Goal: Navigation & Orientation: Find specific page/section

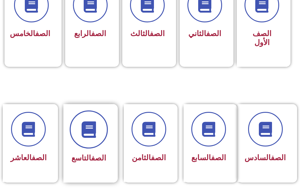
scroll to position [209, 0]
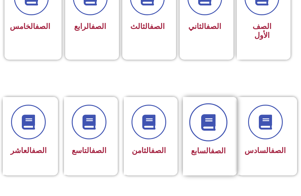
click at [211, 139] on span at bounding box center [208, 122] width 38 height 38
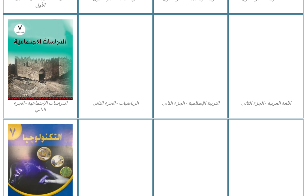
scroll to position [299, 0]
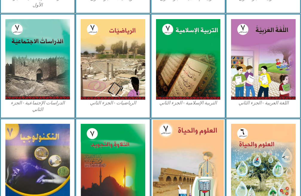
click at [189, 146] on img at bounding box center [188, 163] width 71 height 87
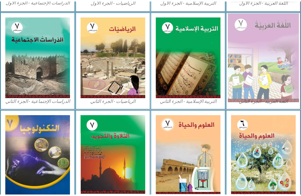
scroll to position [295, 0]
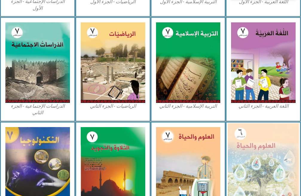
click at [257, 147] on img at bounding box center [263, 166] width 71 height 87
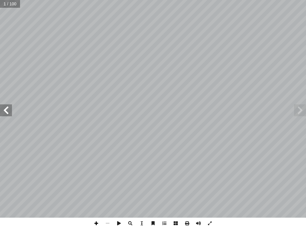
click at [98, 196] on span at bounding box center [96, 223] width 11 height 11
click at [96, 196] on span at bounding box center [96, 223] width 11 height 11
click at [106, 196] on span at bounding box center [107, 223] width 11 height 11
click at [297, 111] on span at bounding box center [300, 111] width 12 height 12
drag, startPoint x: 1, startPoint y: 106, endPoint x: 6, endPoint y: 106, distance: 5.1
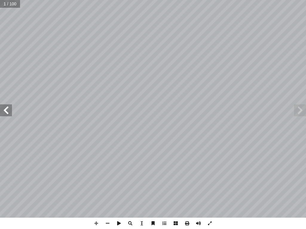
click at [1, 106] on span at bounding box center [6, 111] width 12 height 12
click at [6, 106] on span at bounding box center [6, 111] width 12 height 12
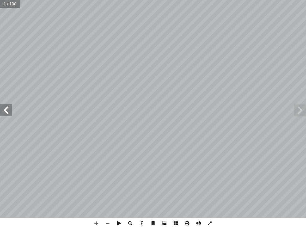
click at [6, 106] on span at bounding box center [6, 111] width 12 height 12
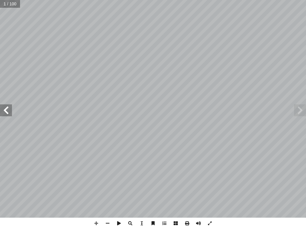
click at [6, 106] on span at bounding box center [6, 111] width 12 height 12
click at [305, 110] on span at bounding box center [300, 111] width 12 height 12
click at [4, 111] on span at bounding box center [6, 111] width 12 height 12
click at [5, 110] on span at bounding box center [6, 111] width 12 height 12
click at [302, 112] on span at bounding box center [300, 111] width 12 height 12
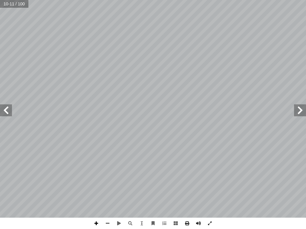
click at [98, 196] on span at bounding box center [96, 223] width 11 height 11
